Goal: Navigation & Orientation: Find specific page/section

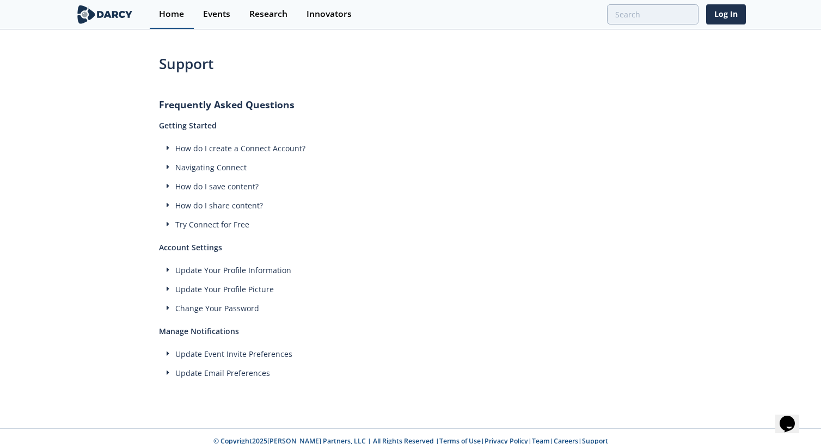
click at [177, 14] on div "Home" at bounding box center [171, 14] width 25 height 9
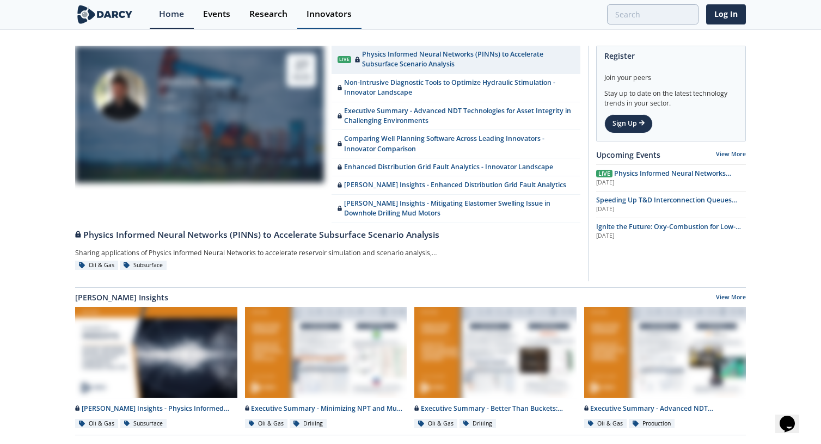
click at [333, 12] on div "Innovators" at bounding box center [329, 14] width 45 height 9
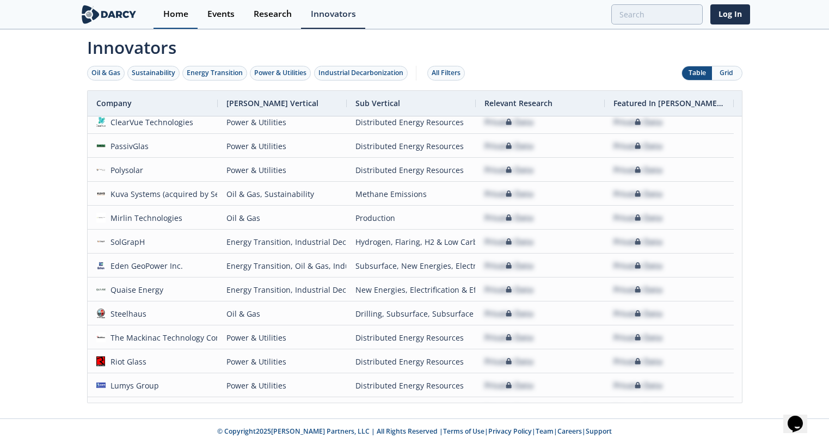
click at [184, 19] on div "Home" at bounding box center [175, 14] width 25 height 9
